Goal: Communication & Community: Answer question/provide support

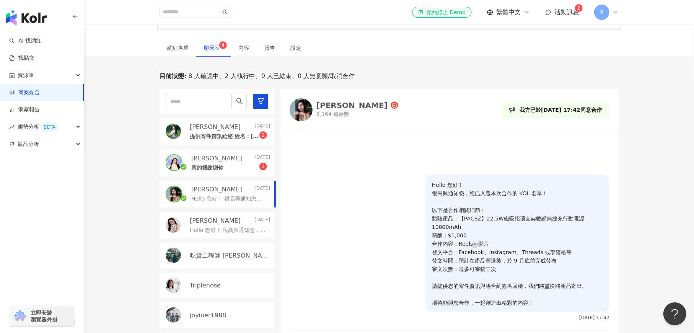
scroll to position [229, 0]
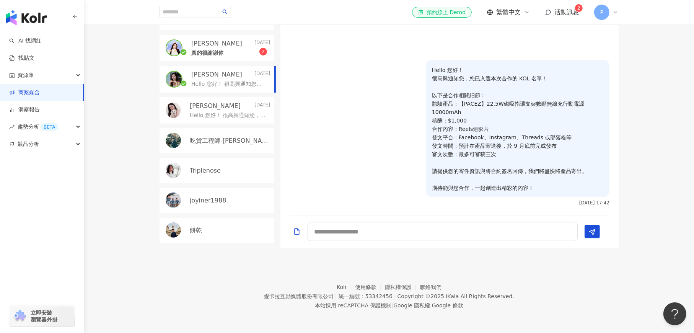
click at [238, 50] on div "真的很謝謝你 2" at bounding box center [230, 52] width 79 height 9
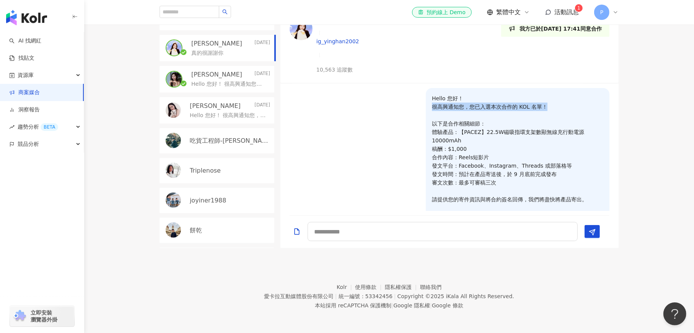
drag, startPoint x: 426, startPoint y: 45, endPoint x: 470, endPoint y: 67, distance: 49.4
click at [538, 94] on p "Hello 您好！ 很高興通知您，您已入選本次合作的 KOL 名單！ 以下是合作相關細節： 體驗產品：【PACEZ】22.5W磁吸指環支架數顯無線充行動電源1…" at bounding box center [517, 157] width 171 height 126
drag, startPoint x: 463, startPoint y: 72, endPoint x: 444, endPoint y: 76, distance: 19.4
click at [460, 94] on p "Hello 您好！ 很高興通知您，您已入選本次合作的 KOL 名單！ 以下是合作相關細節： 體驗產品：【PACEZ】22.5W磁吸指環支架數顯無線充行動電源1…" at bounding box center [517, 157] width 171 height 126
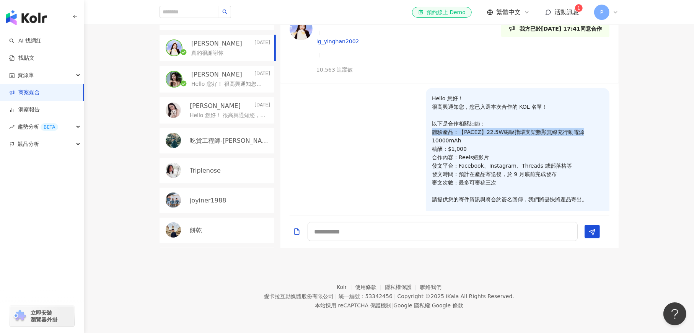
drag, startPoint x: 426, startPoint y: 67, endPoint x: 461, endPoint y: 93, distance: 44.3
click at [575, 94] on p "Hello 您好！ 很高興通知您，您已入選本次合作的 KOL 名單！ 以下是合作相關細節： 體驗產品：【PACEZ】22.5W磁吸指環支架數顯無線充行動電源1…" at bounding box center [517, 157] width 171 height 126
drag, startPoint x: 461, startPoint y: 93, endPoint x: 442, endPoint y: 91, distance: 19.6
click at [460, 94] on p "Hello 您好！ 很高興通知您，您已入選本次合作的 KOL 名單！ 以下是合作相關細節： 體驗產品：【PACEZ】22.5W磁吸指環支架數顯無線充行動電源1…" at bounding box center [517, 157] width 171 height 126
drag, startPoint x: 440, startPoint y: 83, endPoint x: 496, endPoint y: 91, distance: 57.1
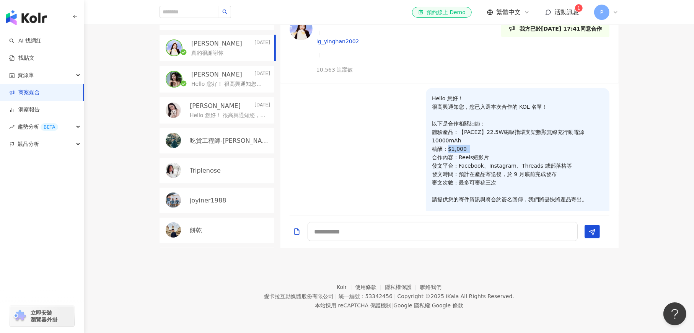
click at [476, 94] on p "Hello 您好！ 很高興通知您，您已入選本次合作的 KOL 名單！ 以下是合作相關細節： 體驗產品：【PACEZ】22.5W磁吸指環支架數顯無線充行動電源1…" at bounding box center [517, 157] width 171 height 126
drag, startPoint x: 496, startPoint y: 91, endPoint x: 486, endPoint y: 96, distance: 12.0
click at [496, 94] on p "Hello 您好！ 很高興通知您，您已入選本次合作的 KOL 名單！ 以下是合作相關細節： 體驗產品：【PACEZ】22.5W磁吸指環支架數顯無線充行動電源1…" at bounding box center [517, 157] width 171 height 126
drag, startPoint x: 452, startPoint y: 98, endPoint x: 537, endPoint y: 117, distance: 86.3
click at [554, 103] on p "Hello 您好！ 很高興通知您，您已入選本次合作的 KOL 名單！ 以下是合作相關細節： 體驗產品：【PACEZ】22.5W磁吸指環支架數顯無線充行動電源1…" at bounding box center [517, 157] width 171 height 126
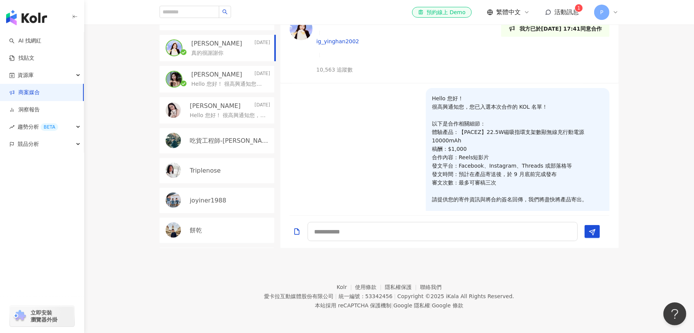
click at [537, 117] on p "Hello 您好！ 很高興通知您，您已入選本次合作的 KOL 名單！ 以下是合作相關細節： 體驗產品：【PACEZ】22.5W磁吸指環支架數顯無線充行動電源1…" at bounding box center [517, 157] width 171 height 126
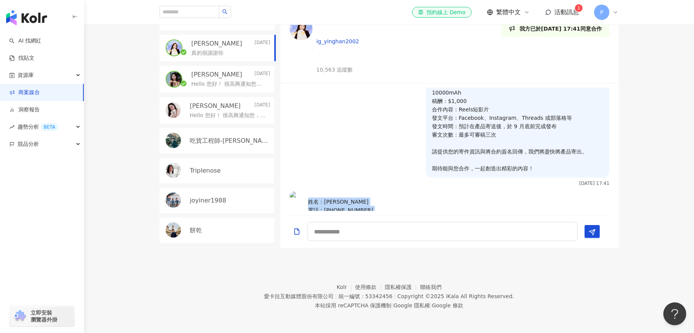
drag, startPoint x: 307, startPoint y: 137, endPoint x: 429, endPoint y: 154, distance: 123.2
click at [393, 191] on div "姓名：[PERSON_NAME] 電話：[PHONE_NUMBER] 地址：510[STREET_ADDRESS]" at bounding box center [348, 209] width 92 height 36
copy p "姓名：[PERSON_NAME] 電話：[PHONE_NUMBER] 地址：510[STREET_ADDRESS]"
click at [381, 236] on div "真的很謝謝你 [DATE] 18:40" at bounding box center [449, 250] width 338 height 28
click at [324, 231] on textarea at bounding box center [442, 231] width 270 height 19
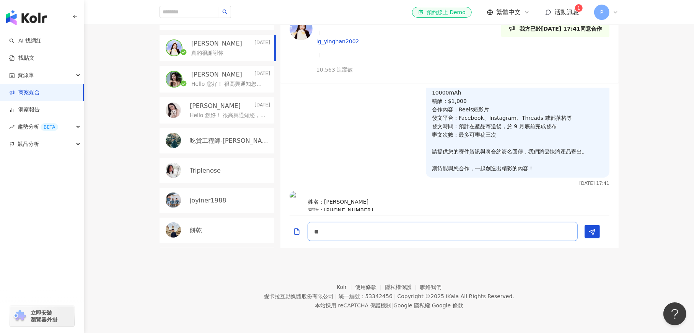
type textarea "*"
type textarea "****"
drag, startPoint x: 307, startPoint y: 137, endPoint x: 442, endPoint y: 161, distance: 137.5
click at [442, 191] on div "姓名：[PERSON_NAME] 電話：[PHONE_NUMBER] 地址：510[STREET_ADDRESS][DATE] 18:39" at bounding box center [449, 213] width 338 height 45
copy p "姓名：[PERSON_NAME] 電話：[PHONE_NUMBER] 地址：510[STREET_ADDRESS]"
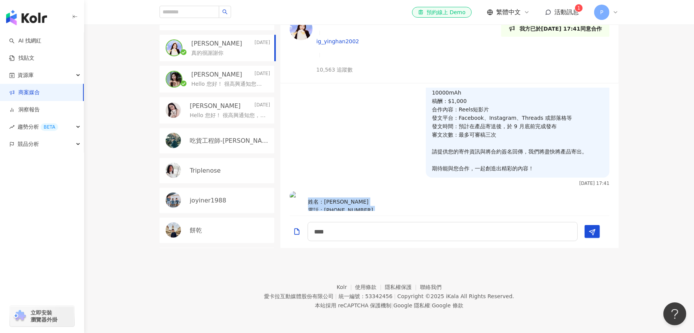
drag, startPoint x: 359, startPoint y: 129, endPoint x: 361, endPoint y: 124, distance: 5.8
click at [359, 191] on div "姓名：[PERSON_NAME] 電話：[PHONE_NUMBER] 地址：510[STREET_ADDRESS]" at bounding box center [348, 209] width 92 height 36
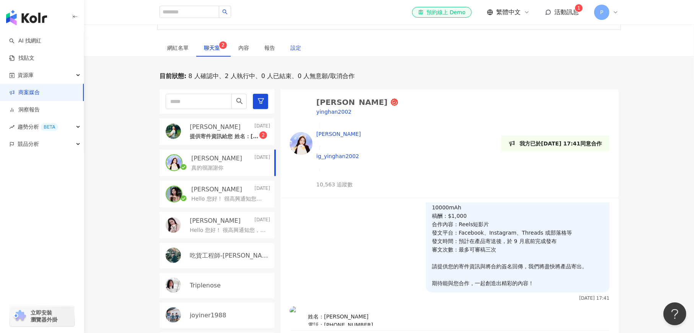
click at [294, 46] on div "設定" at bounding box center [295, 48] width 11 height 8
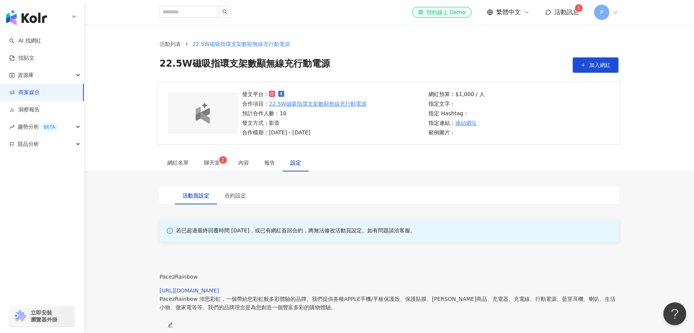
scroll to position [115, 0]
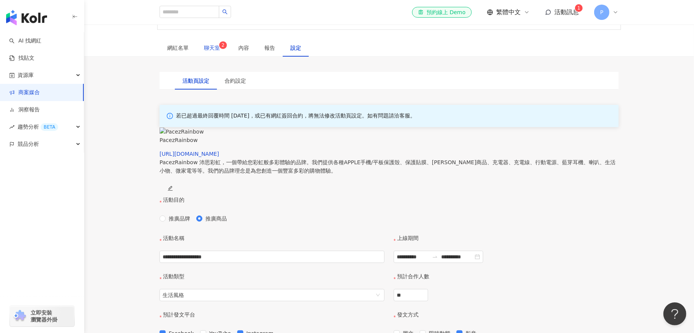
click at [218, 49] on span "聊天室 2" at bounding box center [213, 47] width 19 height 5
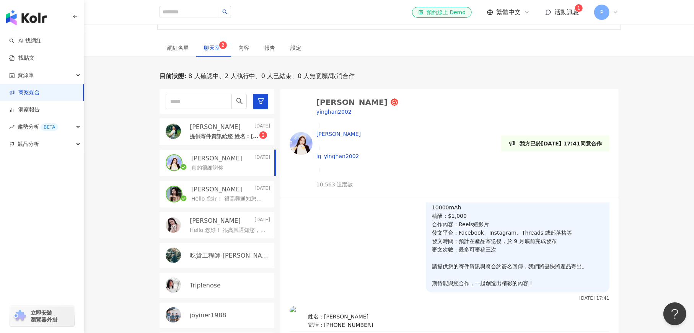
scroll to position [48, 0]
drag, startPoint x: 687, startPoint y: 149, endPoint x: 665, endPoint y: 102, distance: 51.5
click at [686, 146] on div "目前狀態 : 8 人確認中、2 人執行中、0 人已結束、0 人無意願/取消合作 [PERSON_NAME] [DATE] 提供寄件資訊給您 姓名：[PERSO…" at bounding box center [389, 217] width 610 height 291
drag, startPoint x: 384, startPoint y: 319, endPoint x: 387, endPoint y: 313, distance: 6.7
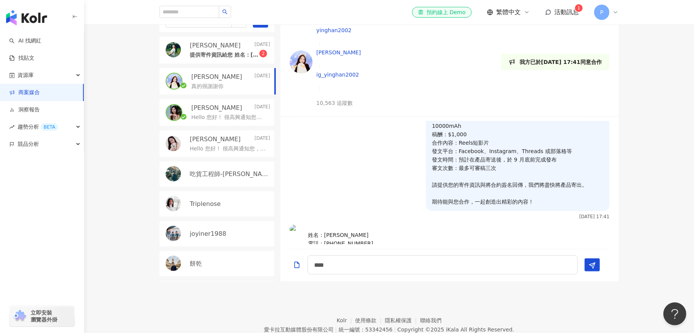
scroll to position [229, 0]
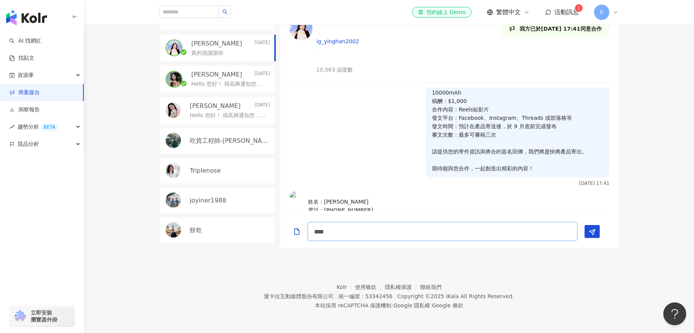
click at [344, 230] on textarea "****" at bounding box center [442, 231] width 270 height 19
drag, startPoint x: 341, startPoint y: 233, endPoint x: 313, endPoint y: 231, distance: 28.7
click at [313, 231] on textarea "****" at bounding box center [442, 231] width 270 height 19
type textarea "*"
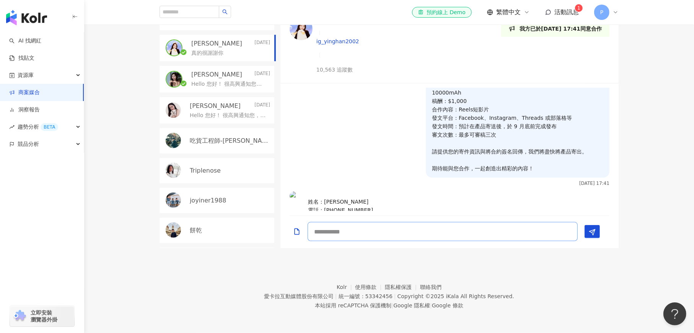
click at [322, 231] on textarea at bounding box center [442, 231] width 270 height 19
type textarea "**********"
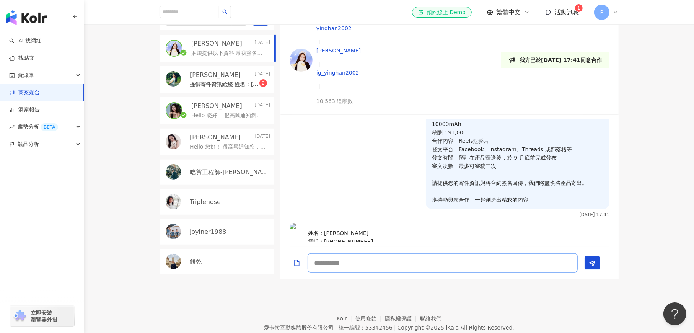
scroll to position [81, 0]
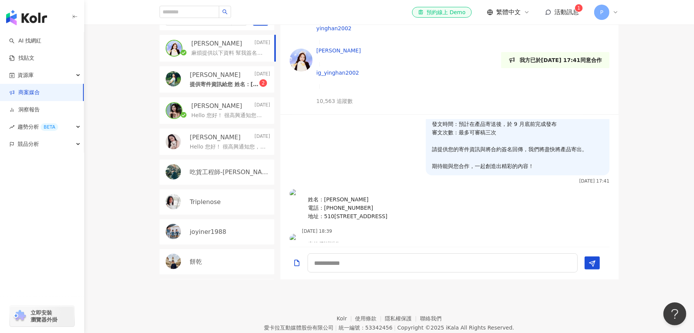
click at [295, 265] on icon "Add a file" at bounding box center [297, 263] width 8 height 8
click at [349, 266] on textarea at bounding box center [442, 262] width 272 height 19
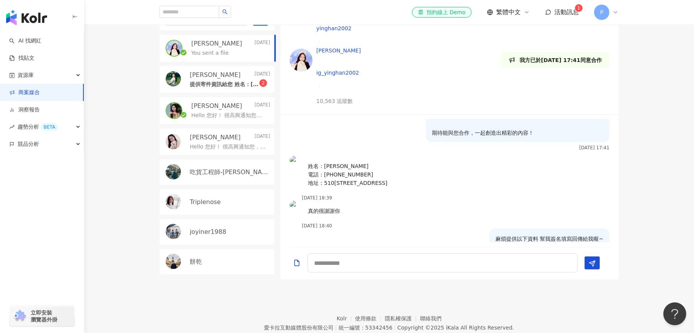
click at [297, 264] on icon "Add a file" at bounding box center [297, 263] width 8 height 8
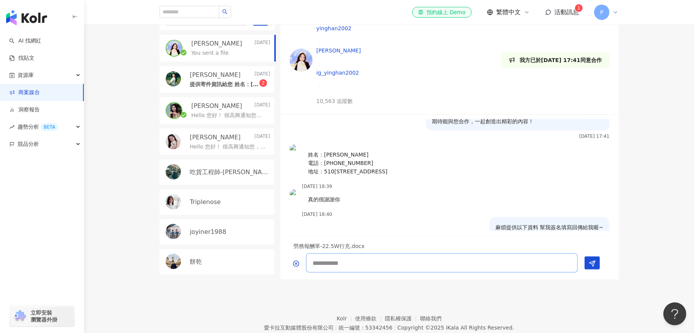
click at [322, 261] on textarea at bounding box center [442, 262] width 272 height 19
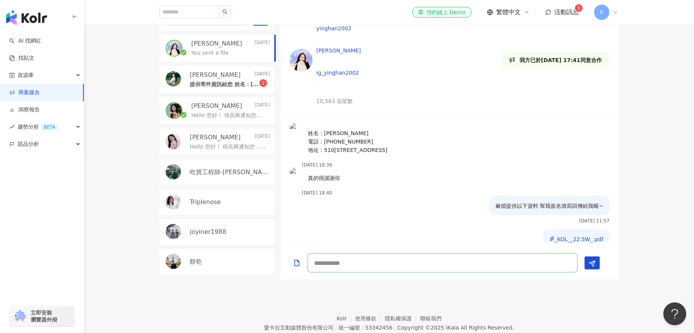
click at [318, 262] on textarea at bounding box center [442, 262] width 270 height 19
click at [318, 267] on textarea at bounding box center [442, 262] width 270 height 19
click at [648, 151] on div "目前狀態 : 8 人確認中、2 人執行中、0 人已結束、0 人無意願/取消合作 [PERSON_NAME] [DATE] You sent a file [P…" at bounding box center [389, 134] width 610 height 291
click at [321, 267] on textarea at bounding box center [442, 262] width 270 height 19
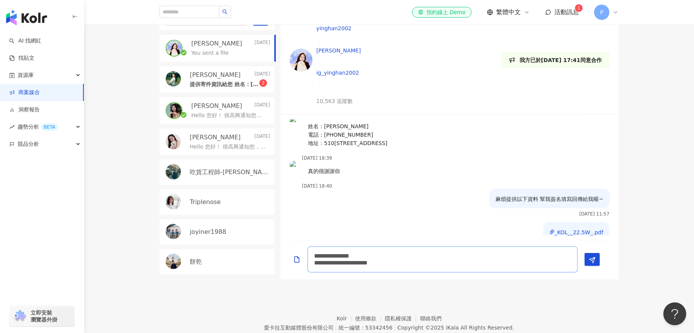
scroll to position [161, 0]
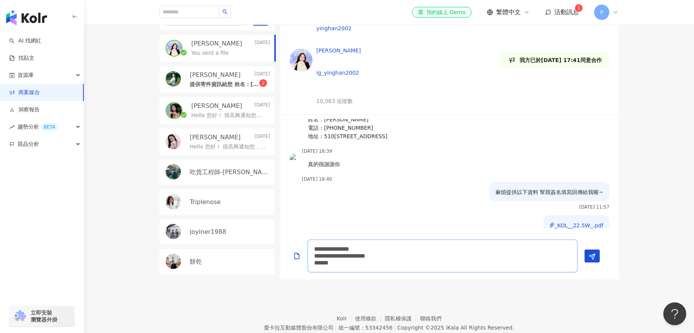
drag, startPoint x: 374, startPoint y: 247, endPoint x: 398, endPoint y: 249, distance: 23.4
click at [398, 249] on textarea "**********" at bounding box center [442, 255] width 270 height 33
click at [314, 263] on textarea "**********" at bounding box center [442, 255] width 270 height 33
paste textarea "*****"
click at [312, 254] on textarea "**********" at bounding box center [442, 255] width 270 height 33
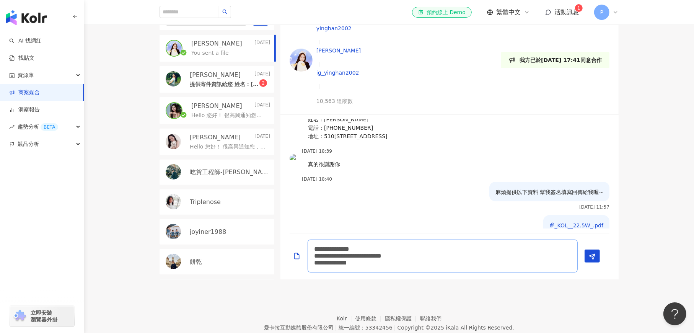
click at [372, 267] on textarea "**********" at bounding box center [442, 255] width 270 height 33
click at [314, 254] on textarea "**********" at bounding box center [442, 255] width 270 height 33
click at [368, 263] on textarea "**********" at bounding box center [442, 255] width 270 height 33
type textarea "**********"
click at [591, 258] on icon "Send" at bounding box center [592, 256] width 7 height 7
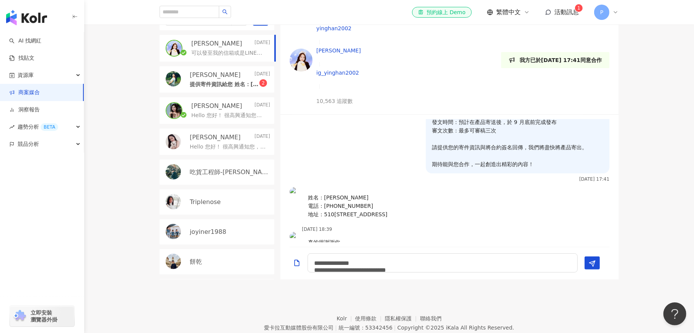
scroll to position [198, 0]
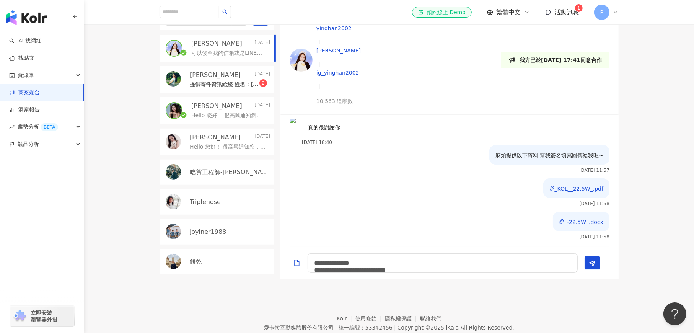
click at [224, 79] on div "提供寄件資訊給您 姓名：[PERSON_NAME] 電話：[PHONE_NUMBER] 地址：[STREET_ADDRESS]（假日不收貨） 2" at bounding box center [230, 83] width 80 height 9
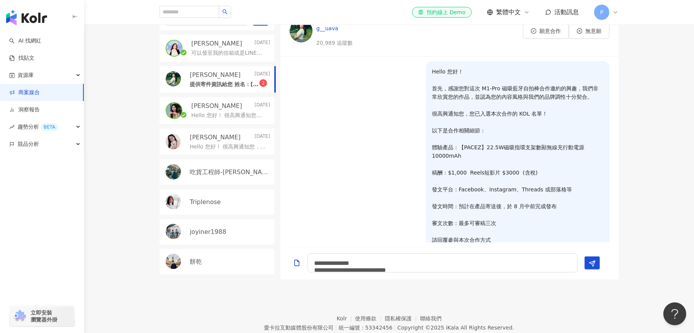
scroll to position [291, 0]
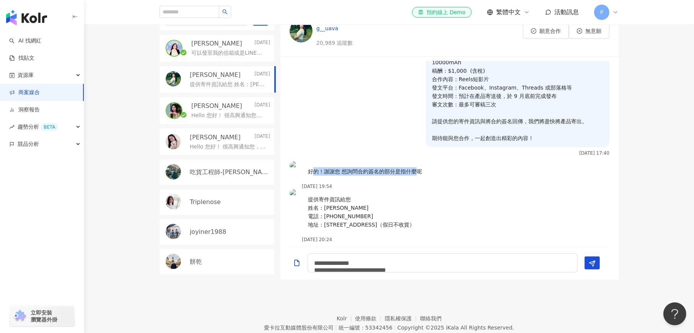
drag, startPoint x: 311, startPoint y: 158, endPoint x: 413, endPoint y: 163, distance: 102.6
click at [414, 167] on p "好的！謝謝您 想詢問合約簽名的部分是指什麼呢" at bounding box center [365, 171] width 114 height 8
click at [407, 167] on p "好的！謝謝您 想詢問合約簽名的部分是指什麼呢" at bounding box center [365, 171] width 114 height 8
click at [327, 262] on textarea "**********" at bounding box center [442, 262] width 270 height 19
click at [323, 264] on textarea "**********" at bounding box center [442, 262] width 270 height 19
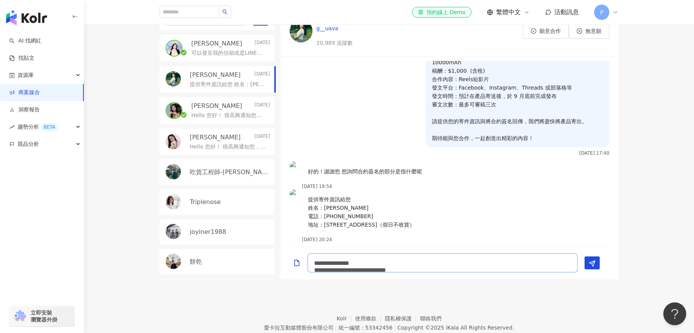
click at [319, 264] on textarea "**********" at bounding box center [442, 262] width 270 height 19
type textarea "*"
type textarea "**********"
drag, startPoint x: 353, startPoint y: 264, endPoint x: 382, endPoint y: 263, distance: 29.1
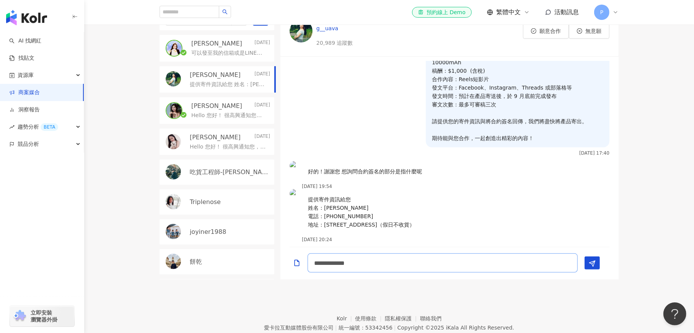
click at [382, 263] on textarea "**********" at bounding box center [442, 262] width 270 height 19
drag, startPoint x: 331, startPoint y: 262, endPoint x: 341, endPoint y: 263, distance: 10.4
click at [331, 262] on textarea "**********" at bounding box center [442, 262] width 270 height 19
click at [397, 264] on textarea "**********" at bounding box center [442, 262] width 270 height 19
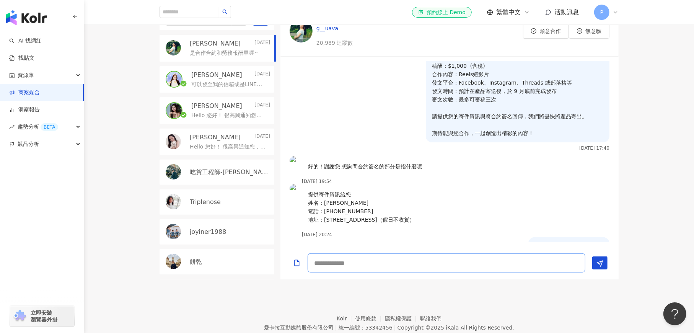
scroll to position [325, 0]
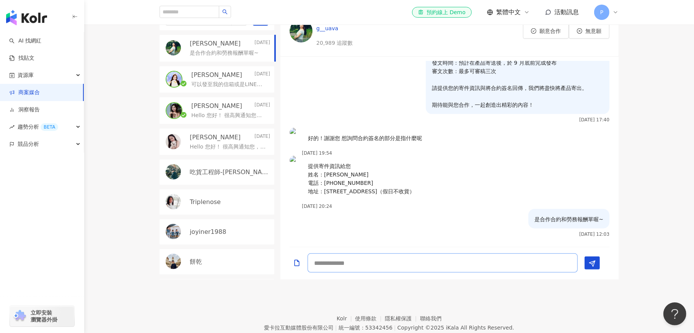
drag, startPoint x: 461, startPoint y: 267, endPoint x: 375, endPoint y: 262, distance: 85.9
click at [460, 267] on textarea at bounding box center [442, 262] width 270 height 19
click at [295, 263] on icon "Add a file" at bounding box center [297, 263] width 8 height 8
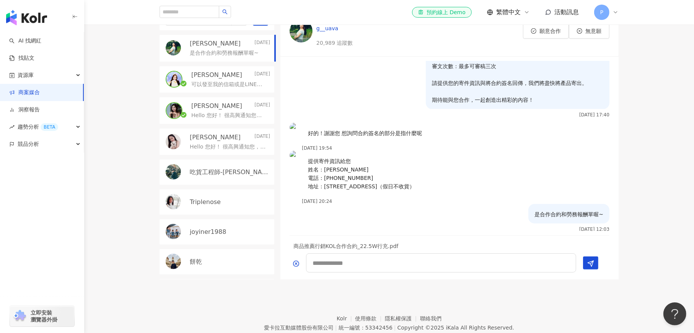
scroll to position [337, 0]
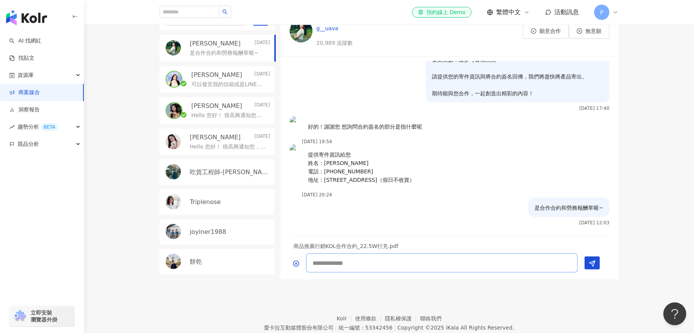
click at [326, 264] on textarea at bounding box center [442, 262] width 272 height 19
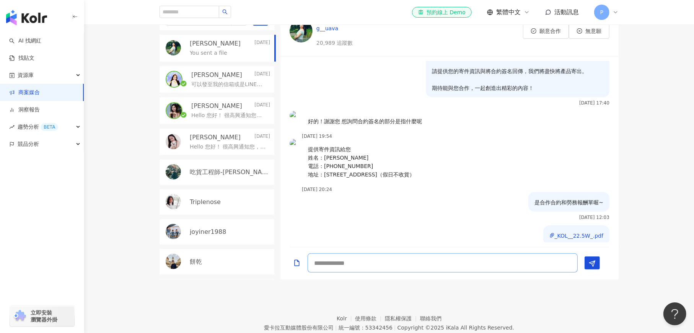
scroll to position [358, 0]
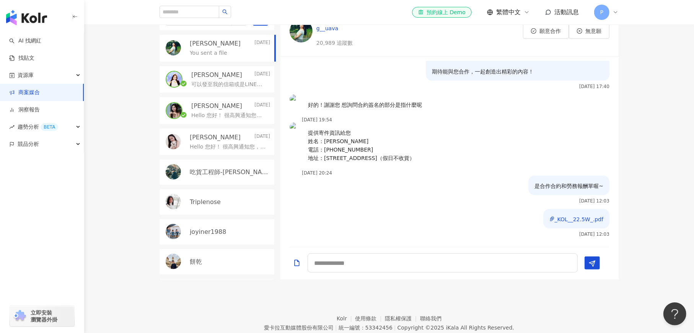
click at [292, 265] on div at bounding box center [296, 263] width 15 height 18
click at [295, 264] on icon "Add a file" at bounding box center [297, 263] width 8 height 8
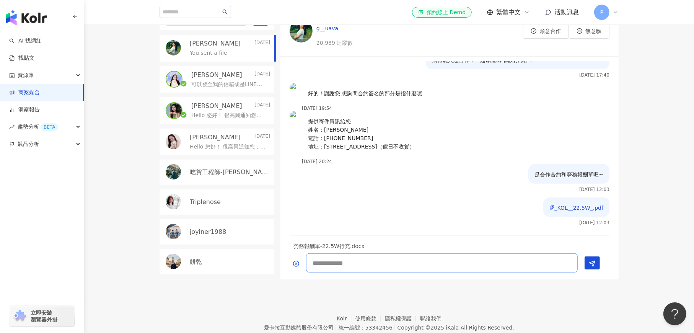
click at [338, 265] on textarea at bounding box center [442, 262] width 272 height 19
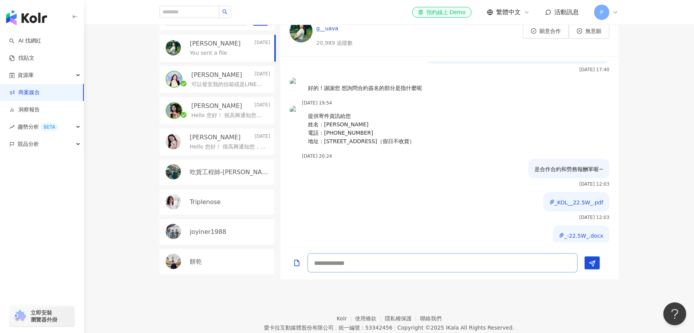
scroll to position [391, 0]
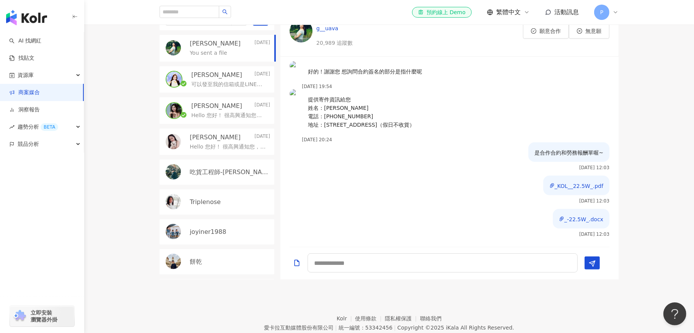
click at [390, 189] on div "_KOL__22.5W_.pdf [DATE] 12:03" at bounding box center [449, 192] width 338 height 33
drag, startPoint x: 393, startPoint y: 197, endPoint x: 365, endPoint y: 219, distance: 36.3
click at [393, 197] on div "_KOL__22.5W_.pdf [DATE] 12:03" at bounding box center [449, 192] width 338 height 33
click at [123, 70] on div "目前狀態 : 8 人確認中、2 人執行中、0 人已結束、0 人無意願/取消合作 [PERSON_NAME] [DATE] You sent a file [P…" at bounding box center [389, 134] width 610 height 291
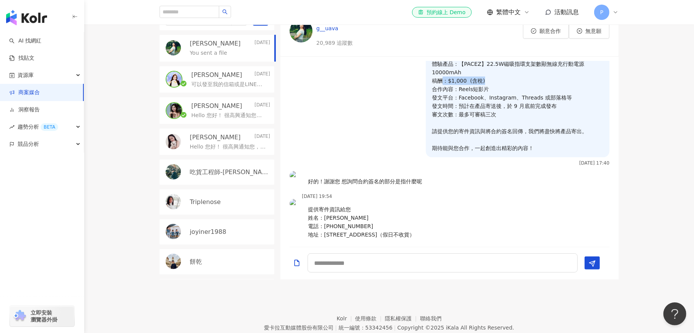
drag, startPoint x: 439, startPoint y: 72, endPoint x: 480, endPoint y: 79, distance: 42.3
click at [478, 74] on p "抱歉:更正 以下是合作相關細節： 體驗產品：【PACEZ】22.5W磁吸指環支架數顯無線充行動電源10000mAh 稿酬：$1,000 (含稅) 合作內容：R…" at bounding box center [517, 93] width 171 height 118
click at [480, 79] on p "抱歉:更正 以下是合作相關細節： 體驗產品：【PACEZ】22.5W磁吸指環支架數顯無線充行動電源10000mAh 稿酬：$1,000 (含稅) 合作內容：R…" at bounding box center [517, 93] width 171 height 118
drag, startPoint x: 433, startPoint y: 80, endPoint x: 486, endPoint y: 81, distance: 53.2
click at [486, 81] on p "抱歉:更正 以下是合作相關細節： 體驗產品：【PACEZ】22.5W磁吸指環支架數顯無線充行動電源10000mAh 稿酬：$1,000 (含稅) 合作內容：R…" at bounding box center [517, 93] width 171 height 118
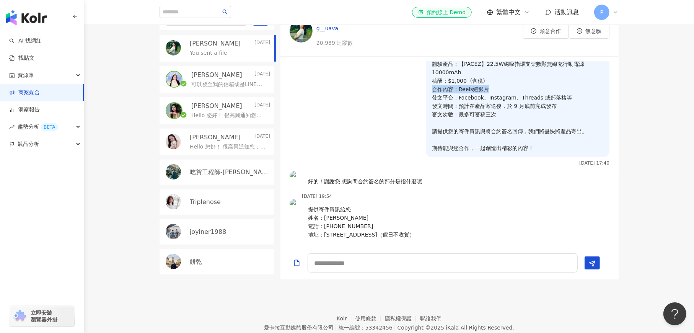
click at [486, 81] on p "抱歉:更正 以下是合作相關細節： 體驗產品：【PACEZ】22.5W磁吸指環支架數顯無線充行動電源10000mAh 稿酬：$1,000 (含稅) 合作內容：R…" at bounding box center [517, 93] width 171 height 118
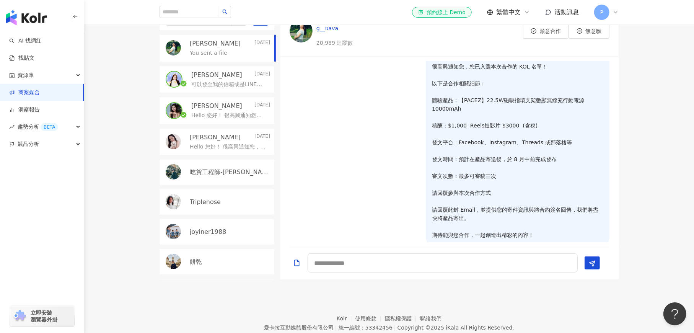
scroll to position [391, 0]
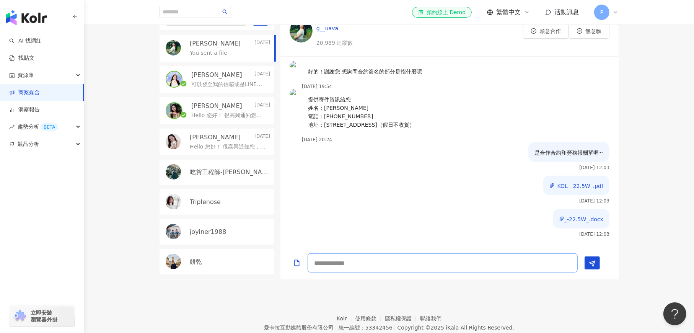
drag, startPoint x: 322, startPoint y: 264, endPoint x: 313, endPoint y: 274, distance: 13.3
click at [321, 267] on textarea at bounding box center [442, 262] width 270 height 19
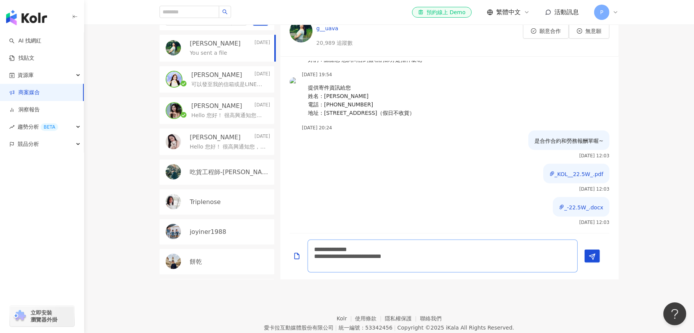
scroll to position [405, 0]
type textarea "**********"
click at [590, 258] on icon "Send" at bounding box center [592, 256] width 7 height 7
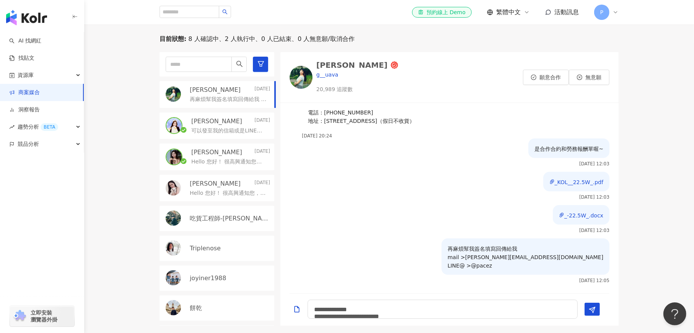
scroll to position [159, 0]
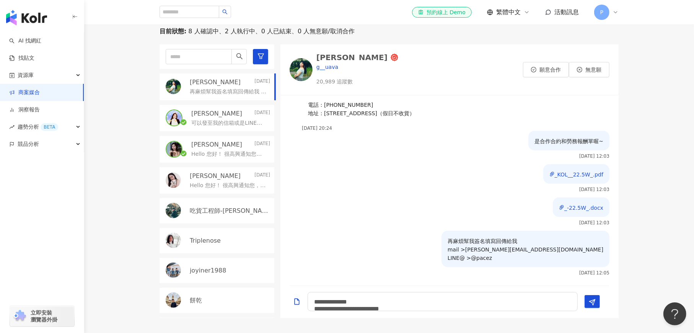
click at [226, 146] on p "[PERSON_NAME]" at bounding box center [216, 144] width 51 height 8
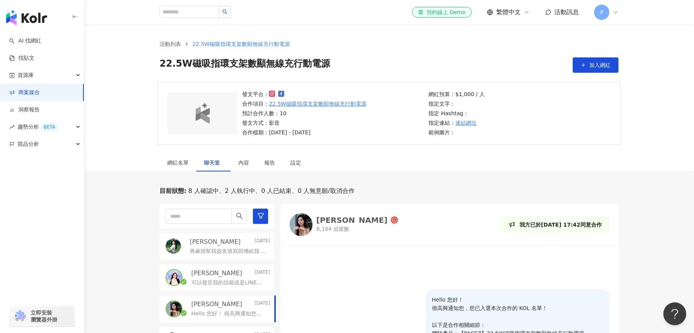
scroll to position [229, 0]
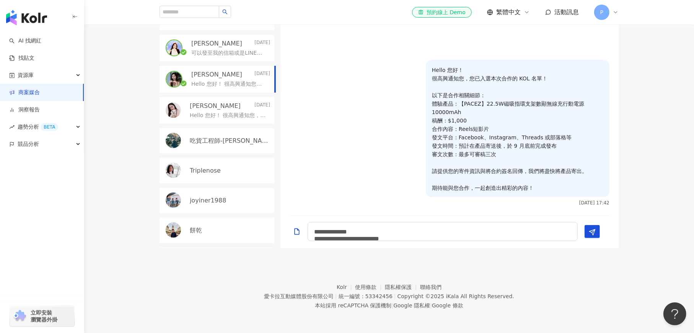
click at [229, 46] on div "[PERSON_NAME][DATE]" at bounding box center [230, 43] width 79 height 8
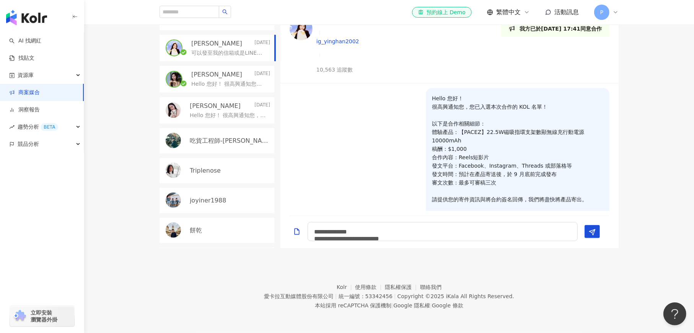
scroll to position [198, 0]
